Goal: Information Seeking & Learning: Learn about a topic

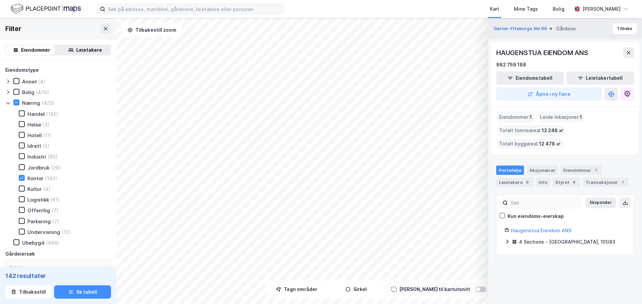
scroll to position [300, 0]
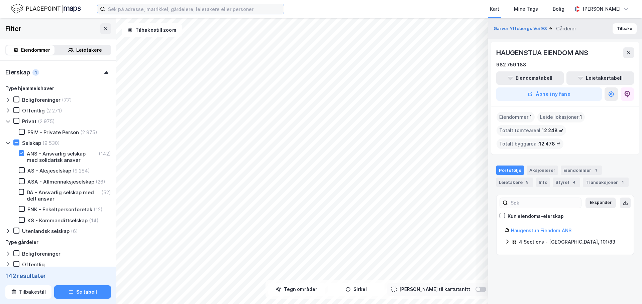
click at [145, 8] on input at bounding box center [194, 9] width 178 height 10
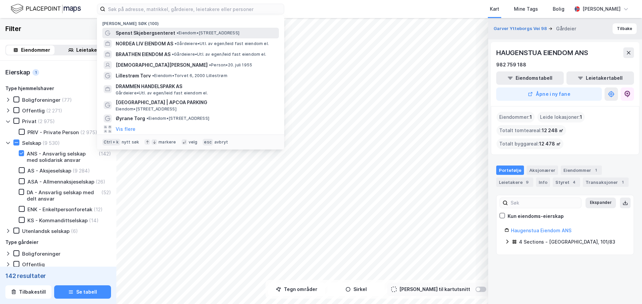
click at [160, 30] on span "Spenst Skjebergsenteret" at bounding box center [145, 33] width 59 height 8
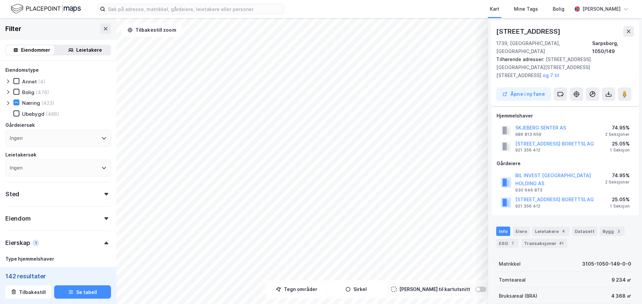
scroll to position [5, 0]
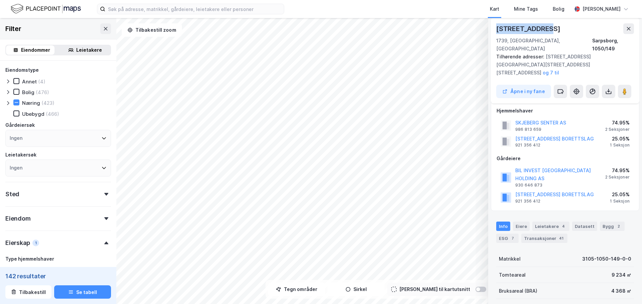
drag, startPoint x: 550, startPoint y: 29, endPoint x: 491, endPoint y: 28, distance: 59.5
click at [491, 28] on div "Rådhusveien 19 1739, Borgenhaugen, Østfold Sarpsborg, 1050/149 Tilhørende adres…" at bounding box center [565, 61] width 148 height 86
copy div "[STREET_ADDRESS]"
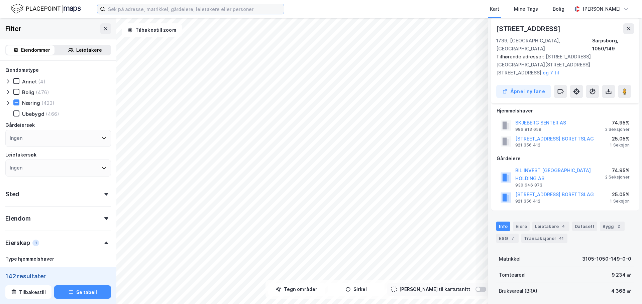
click at [203, 7] on input at bounding box center [194, 9] width 178 height 10
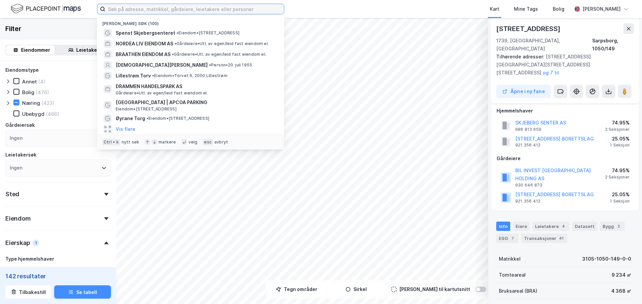
paste input "[STREET_ADDRESS]"
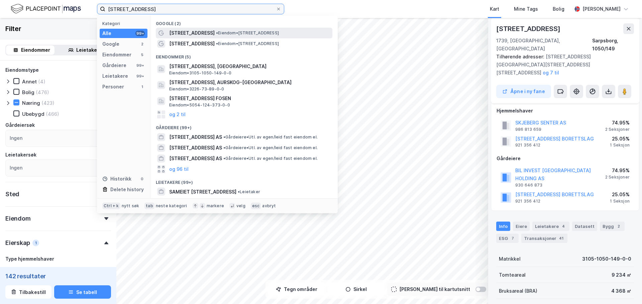
type input "[STREET_ADDRESS]"
click at [178, 28] on div "Rådhusveien 19 • Eiendom • Rådhusveien 19, 1739 Borgenhaugen" at bounding box center [244, 33] width 176 height 11
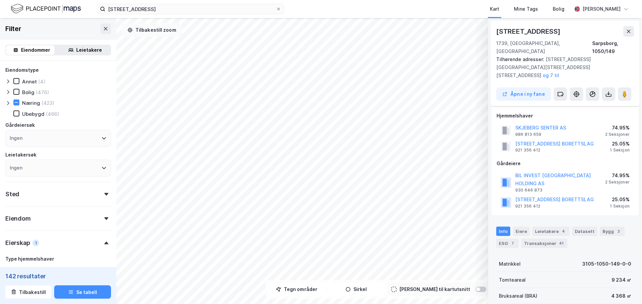
scroll to position [5, 0]
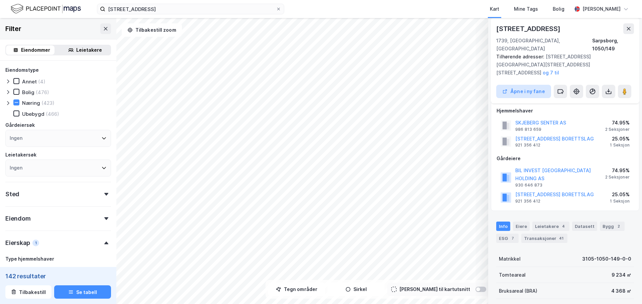
click at [530, 85] on button "Åpne i ny fane" at bounding box center [523, 91] width 55 height 13
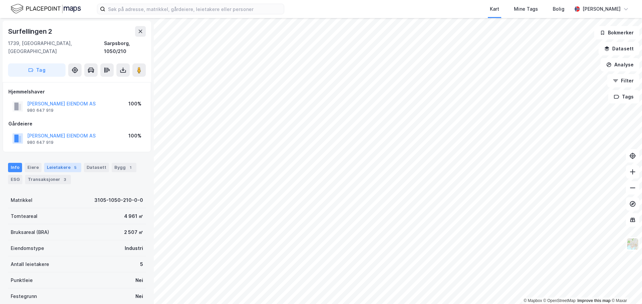
click at [51, 163] on div "Leietakere 5" at bounding box center [62, 167] width 37 height 9
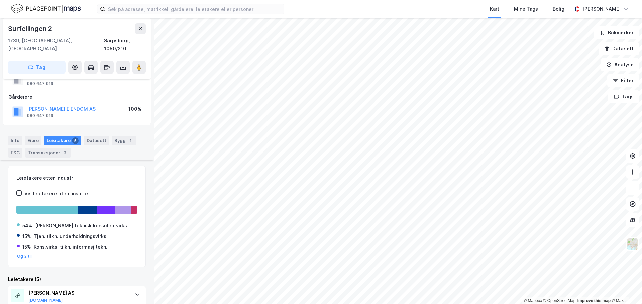
scroll to position [104, 0]
